Goal: Information Seeking & Learning: Find specific fact

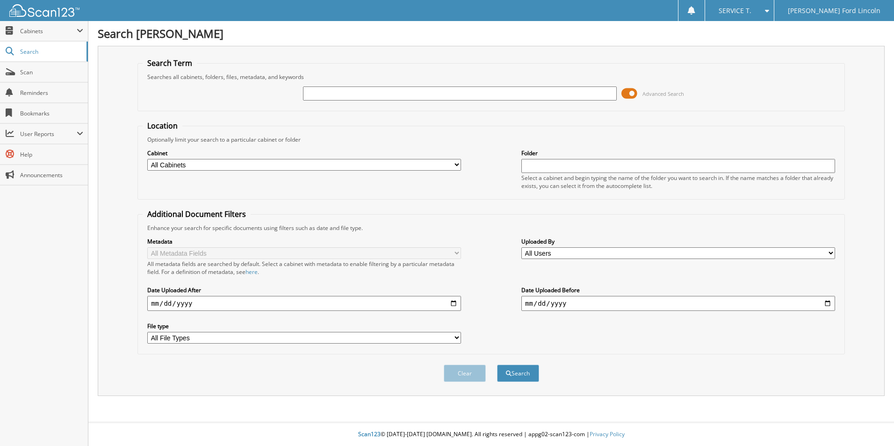
click at [410, 91] on input "text" at bounding box center [460, 93] width 314 height 14
type input "284439"
click at [497, 365] on button "Search" at bounding box center [518, 373] width 42 height 17
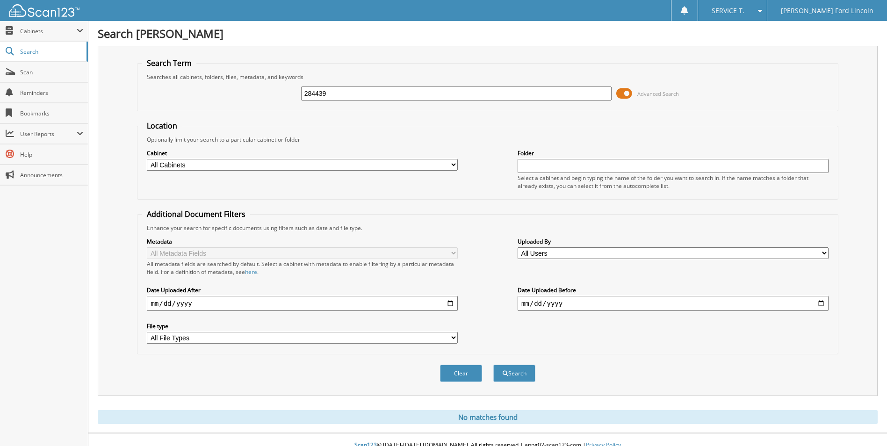
scroll to position [11, 0]
